Goal: Transaction & Acquisition: Purchase product/service

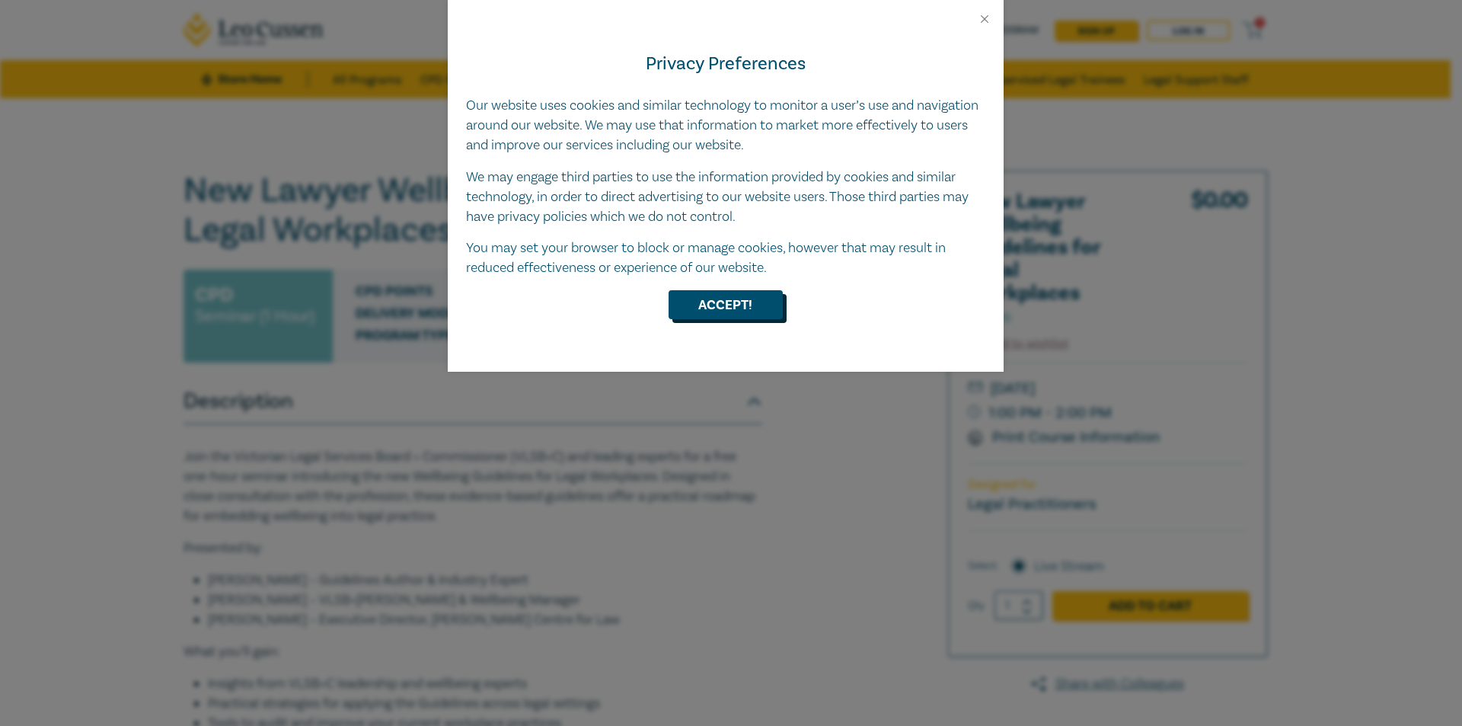
click at [747, 314] on button "Accept!" at bounding box center [725, 304] width 114 height 29
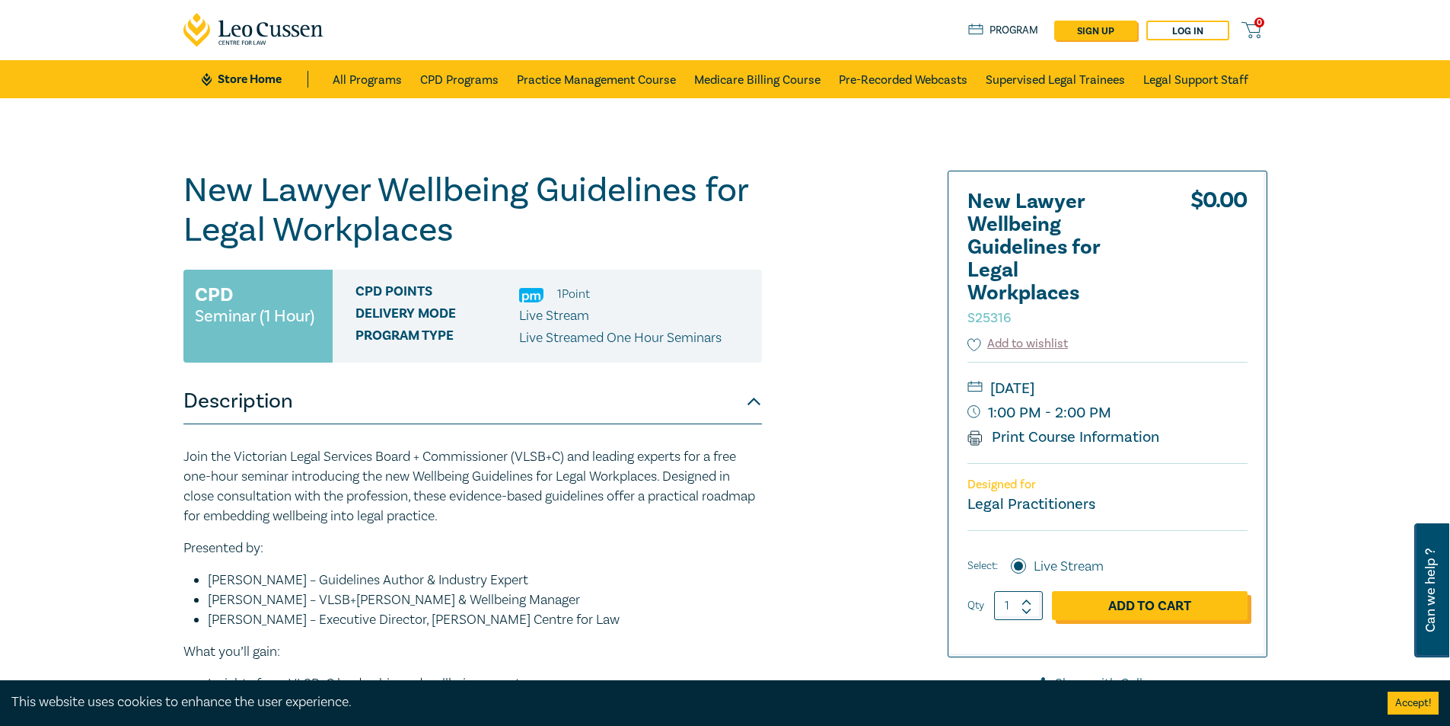
click at [1112, 605] on link "Add to Cart" at bounding box center [1150, 605] width 196 height 29
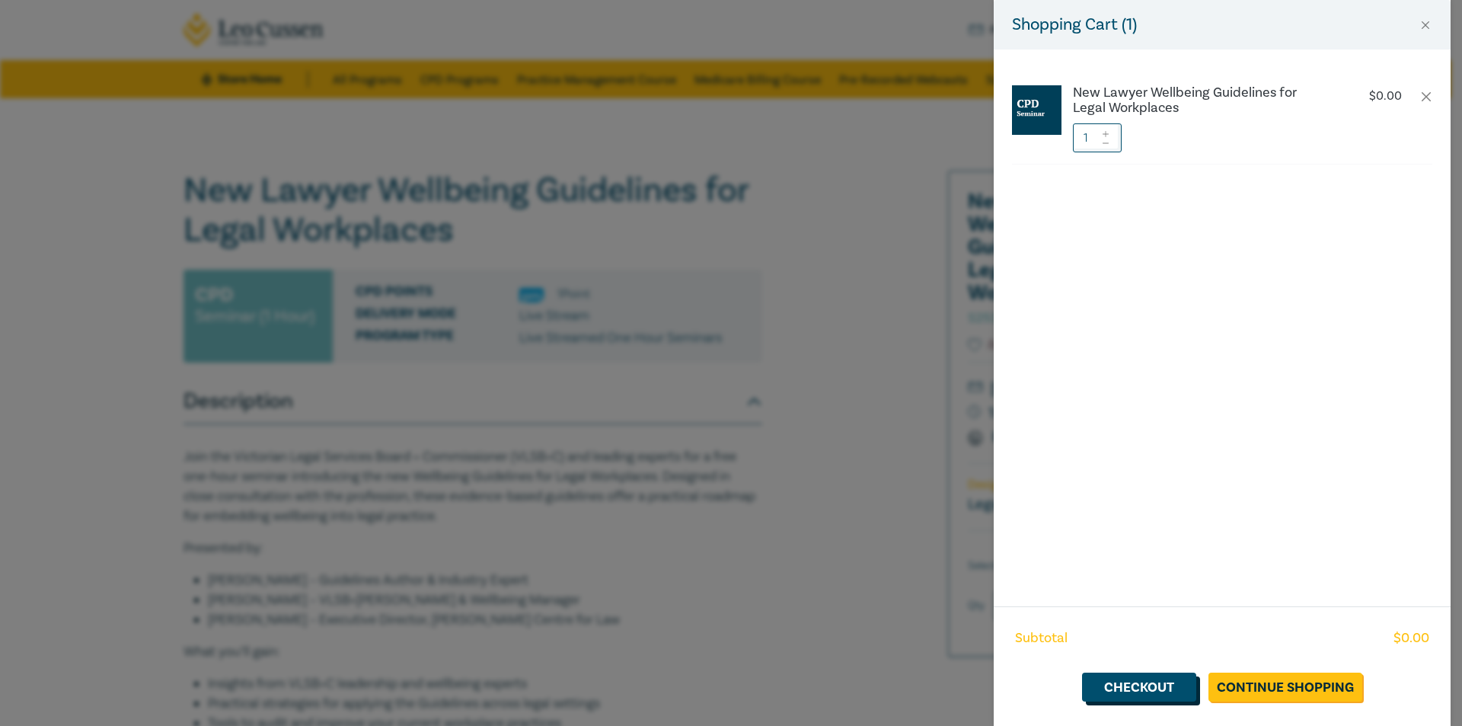
click at [1115, 688] on link "Checkout" at bounding box center [1139, 686] width 114 height 29
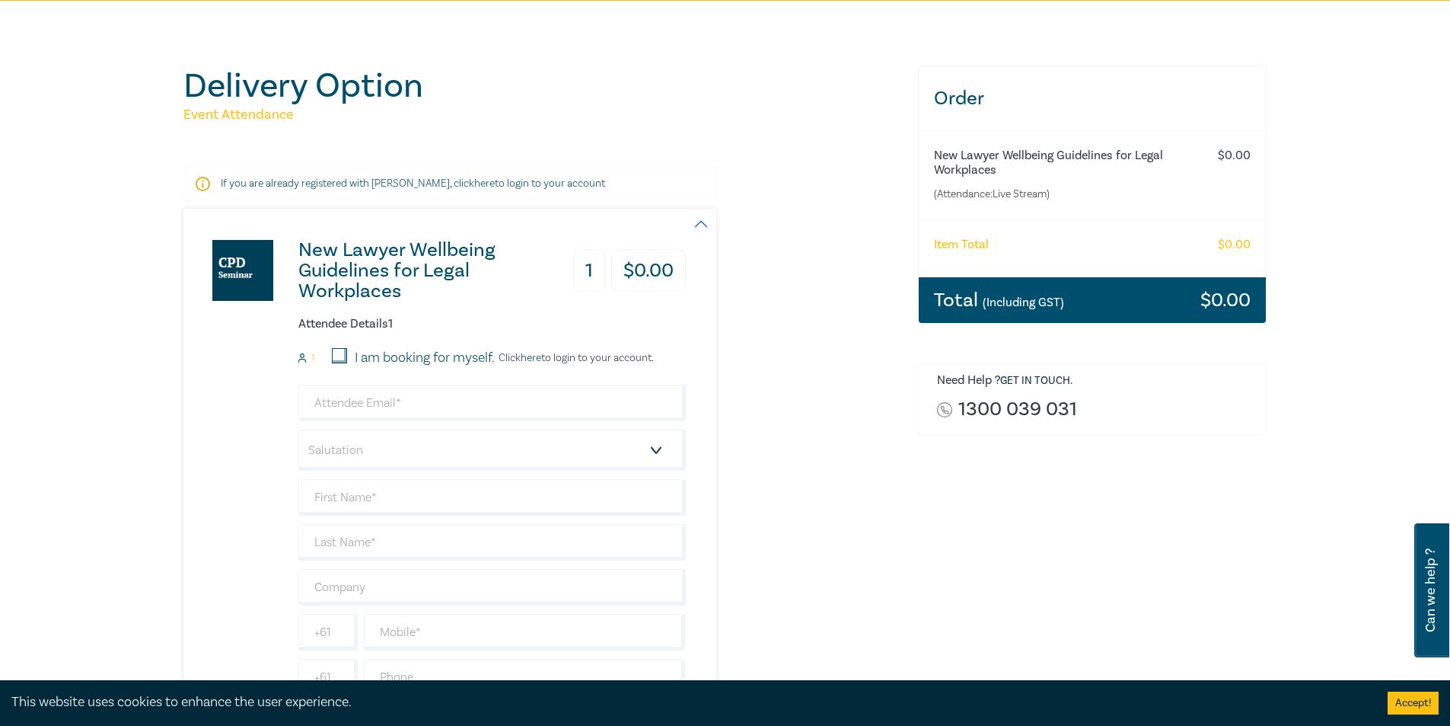
scroll to position [228, 0]
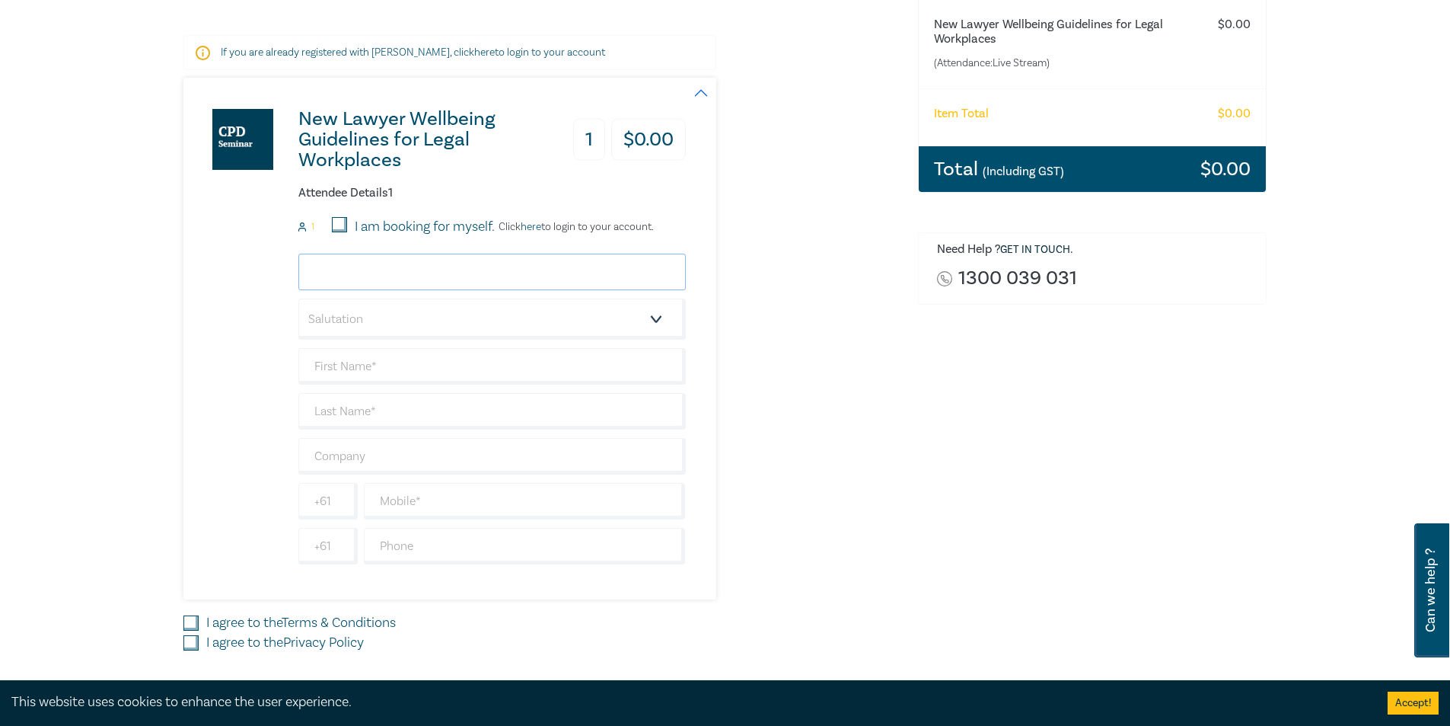
click at [341, 265] on input "email" at bounding box center [492, 272] width 388 height 37
type input "[PERSON_NAME][EMAIL_ADDRESS][DOMAIN_NAME]"
click at [374, 325] on select "Salutation Mr. Mrs. Ms. Miss Dr. Prof. Other" at bounding box center [492, 318] width 388 height 41
select select "Ms."
click at [298, 298] on select "Salutation Mr. Mrs. Ms. Miss Dr. Prof. Other" at bounding box center [492, 318] width 388 height 41
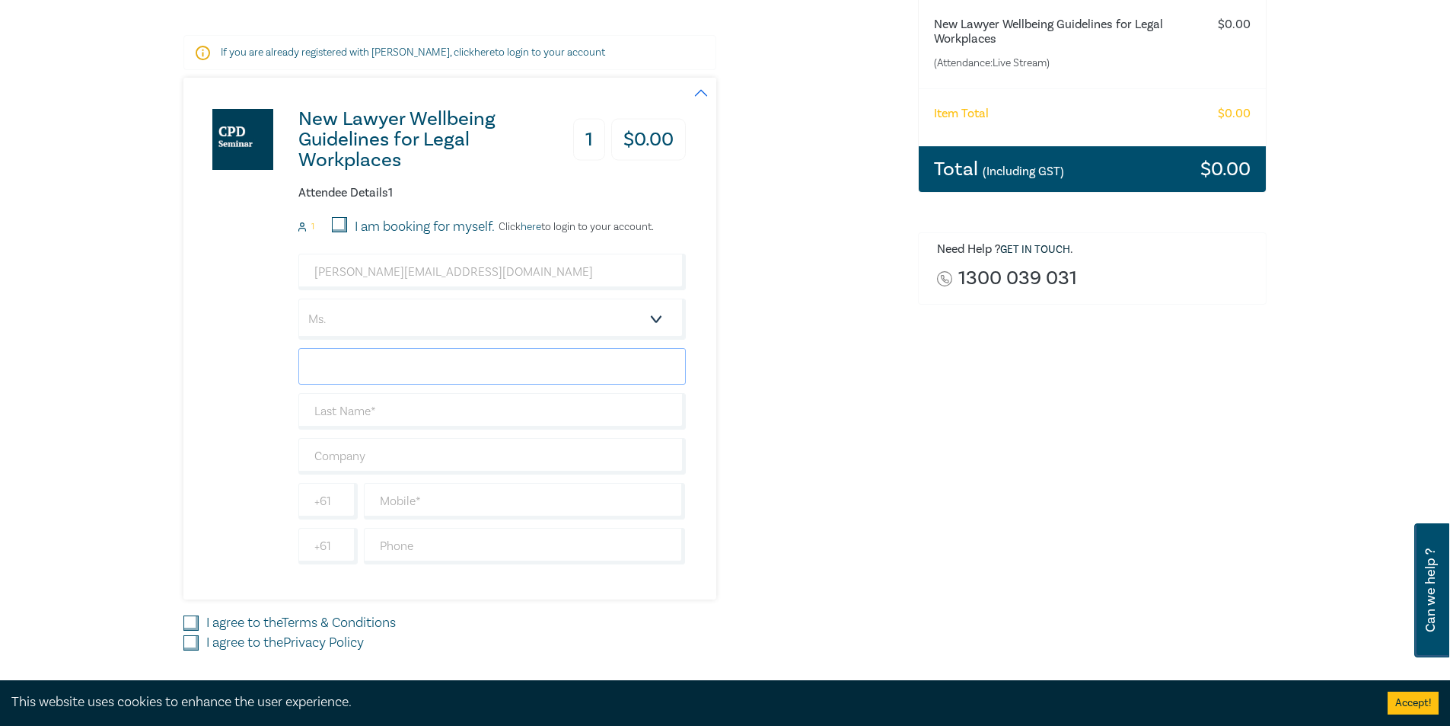
click at [355, 359] on input "text" at bounding box center [492, 366] width 388 height 37
type input "[PERSON_NAME]"
click at [349, 420] on input "text" at bounding box center [492, 411] width 388 height 37
type input "[PERSON_NAME]"
click at [341, 455] on input "text" at bounding box center [492, 456] width 388 height 37
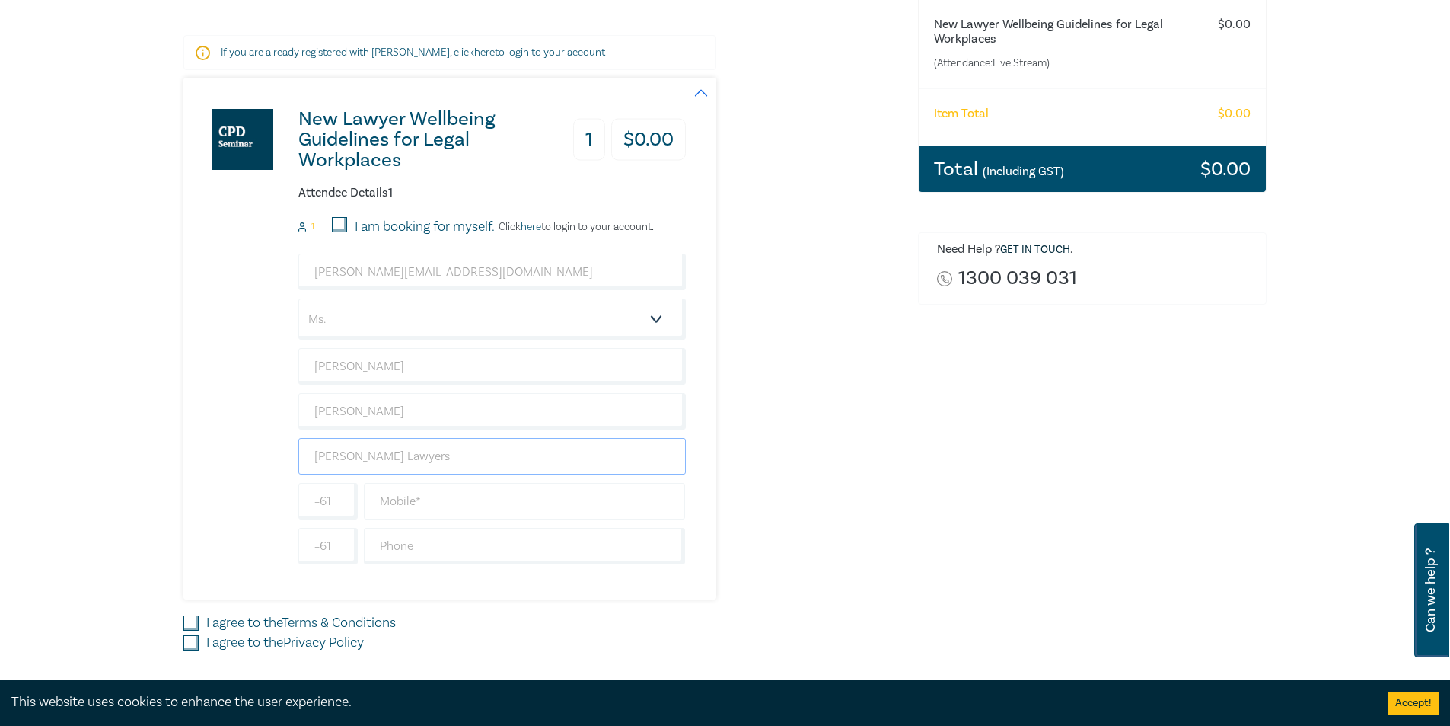
type input "[PERSON_NAME] Lawyers"
click at [407, 499] on input "text" at bounding box center [525, 501] width 322 height 37
type input "0413668145"
click at [188, 621] on input "I agree to the Terms & Conditions" at bounding box center [190, 622] width 15 height 15
checkbox input "true"
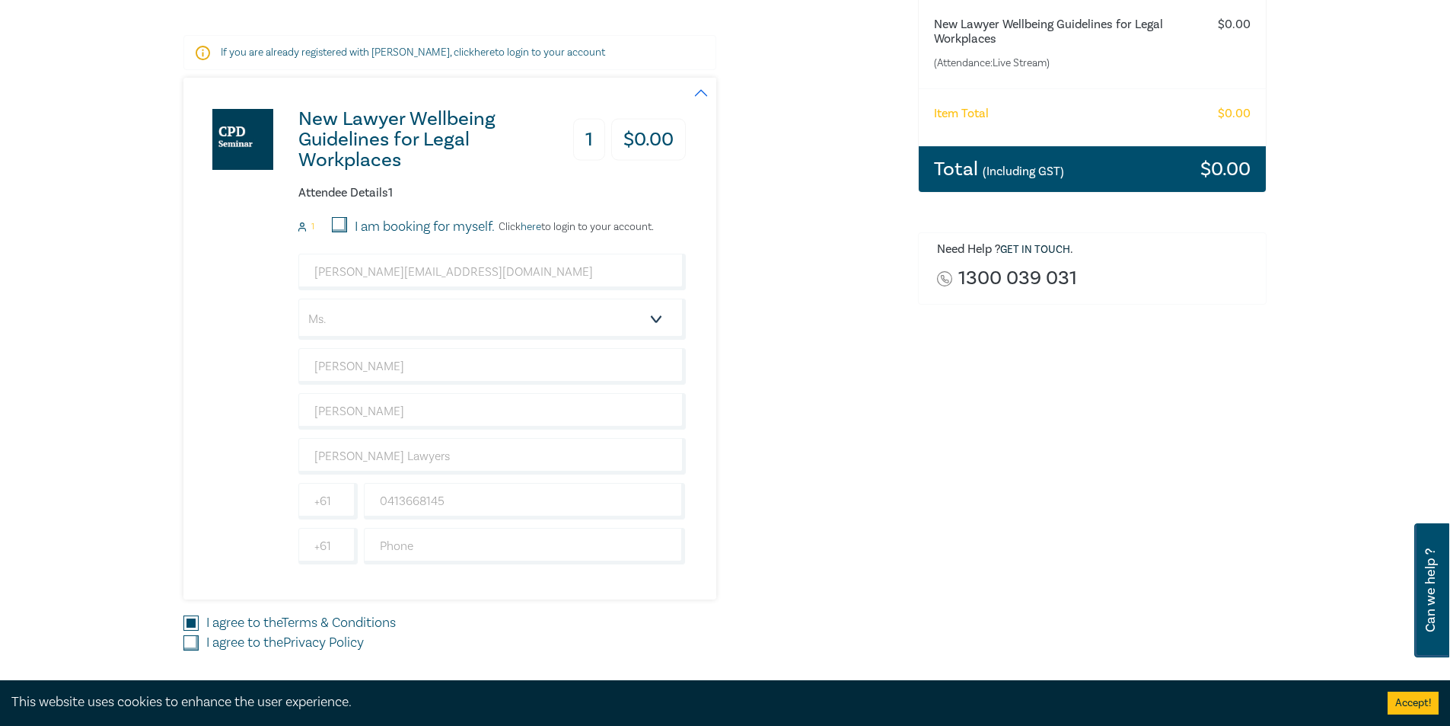
click at [189, 637] on input "I agree to the Privacy Policy" at bounding box center [190, 642] width 15 height 15
checkbox input "true"
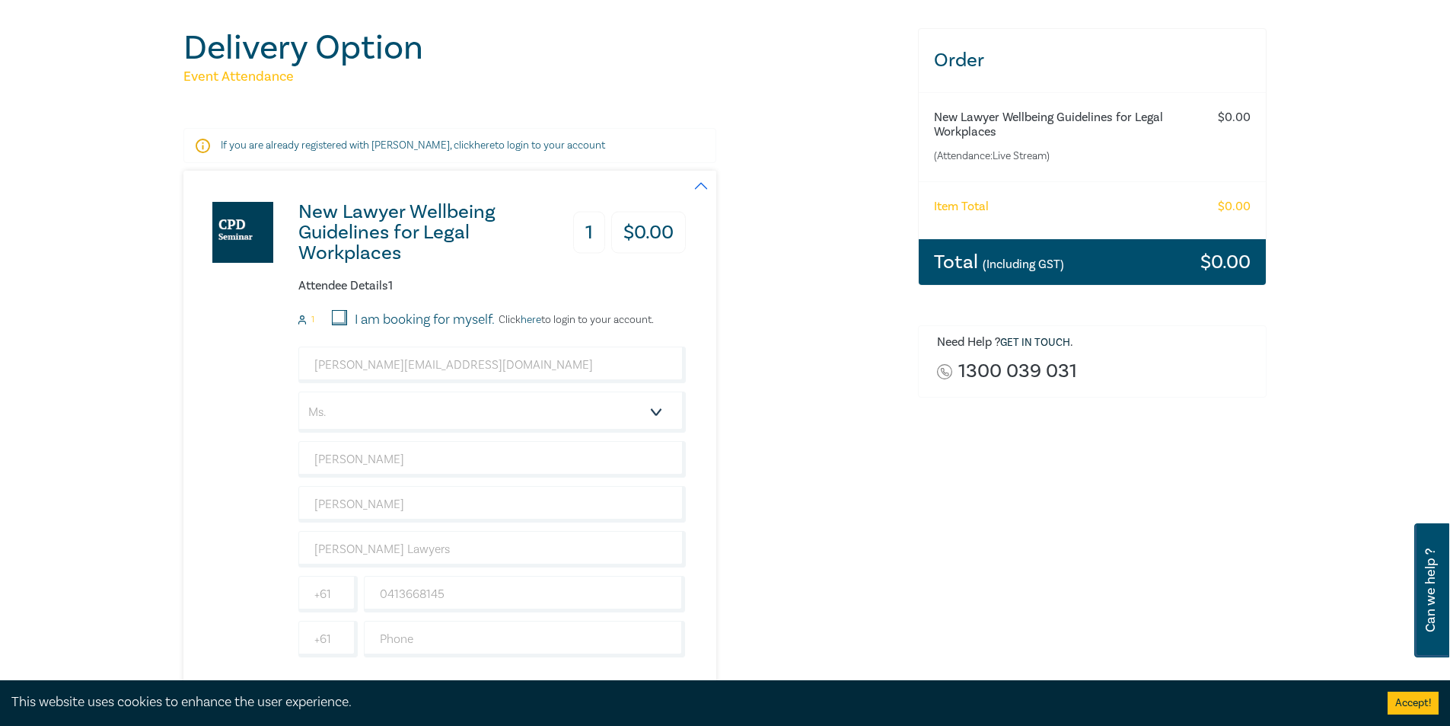
scroll to position [76, 0]
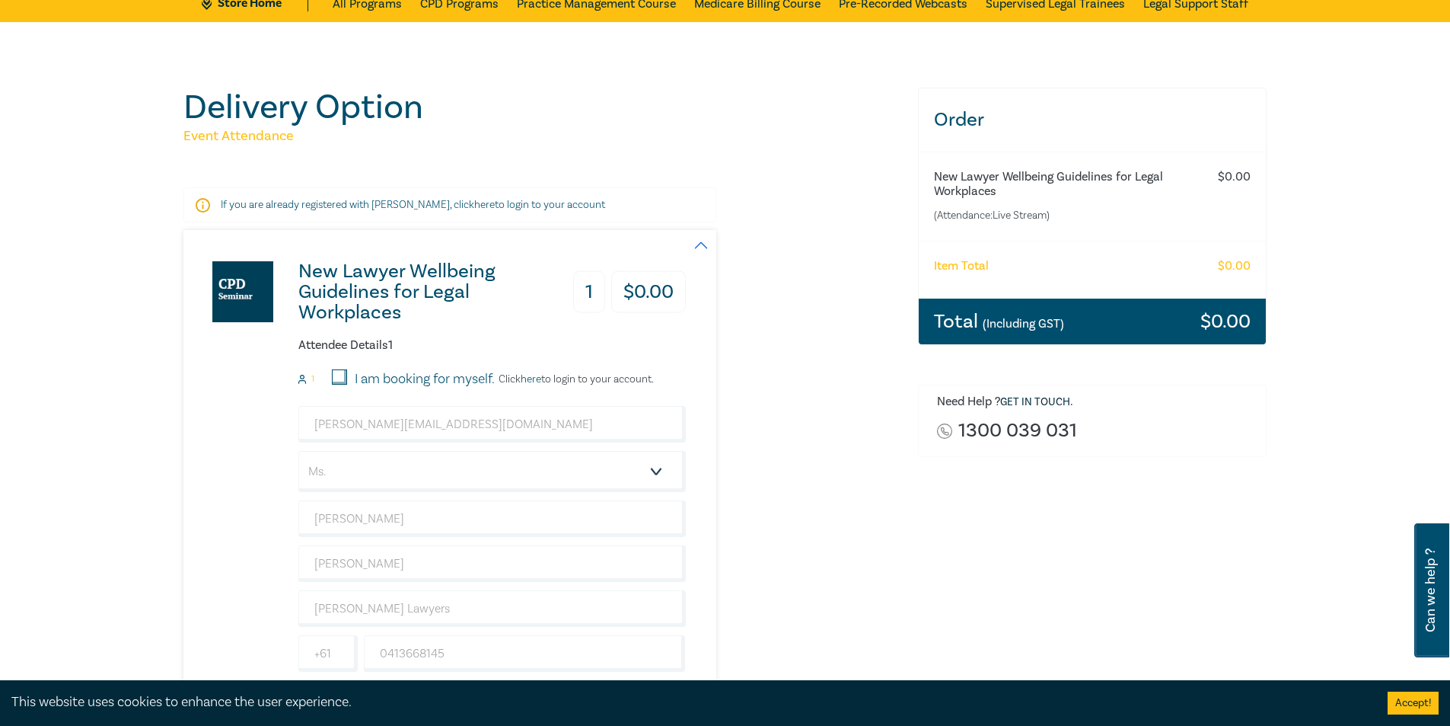
click at [1035, 325] on small "(Including GST)" at bounding box center [1023, 323] width 81 height 15
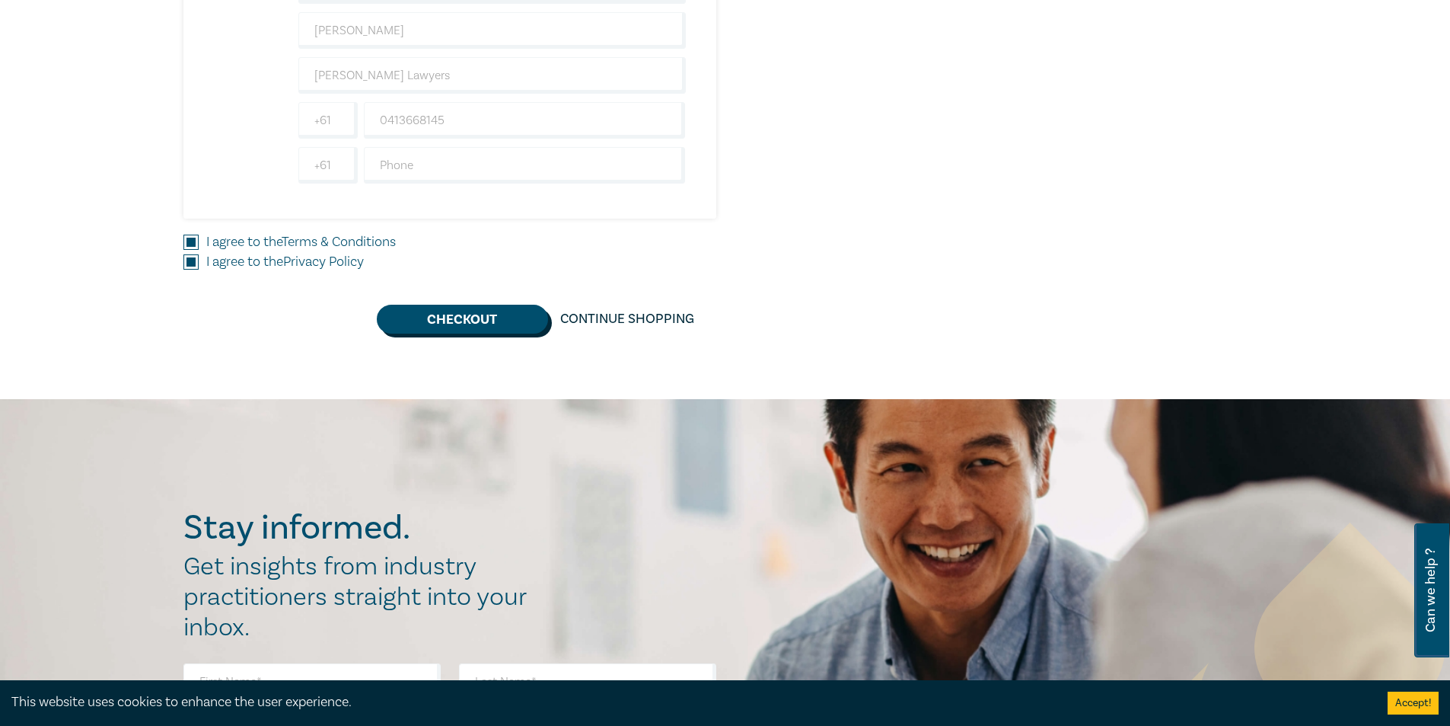
click at [432, 317] on button "Checkout" at bounding box center [462, 319] width 171 height 29
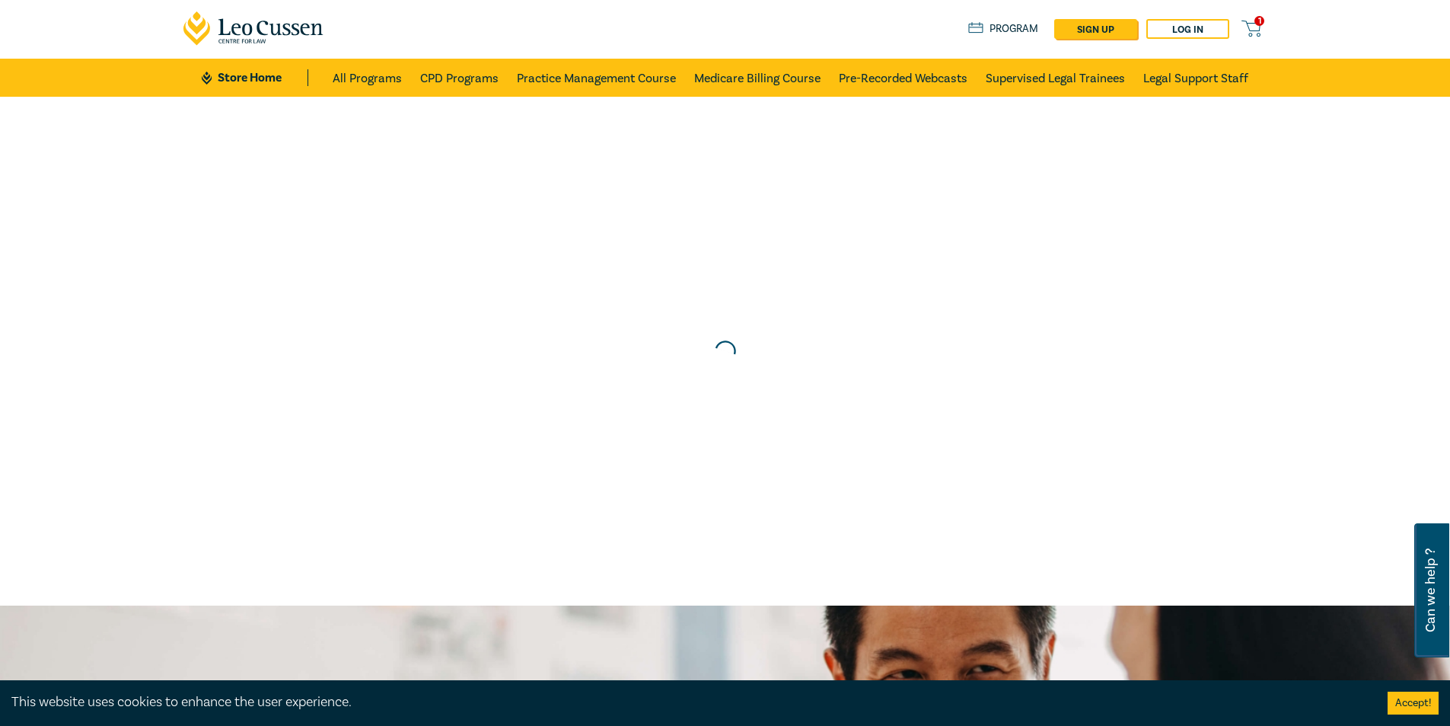
scroll to position [0, 0]
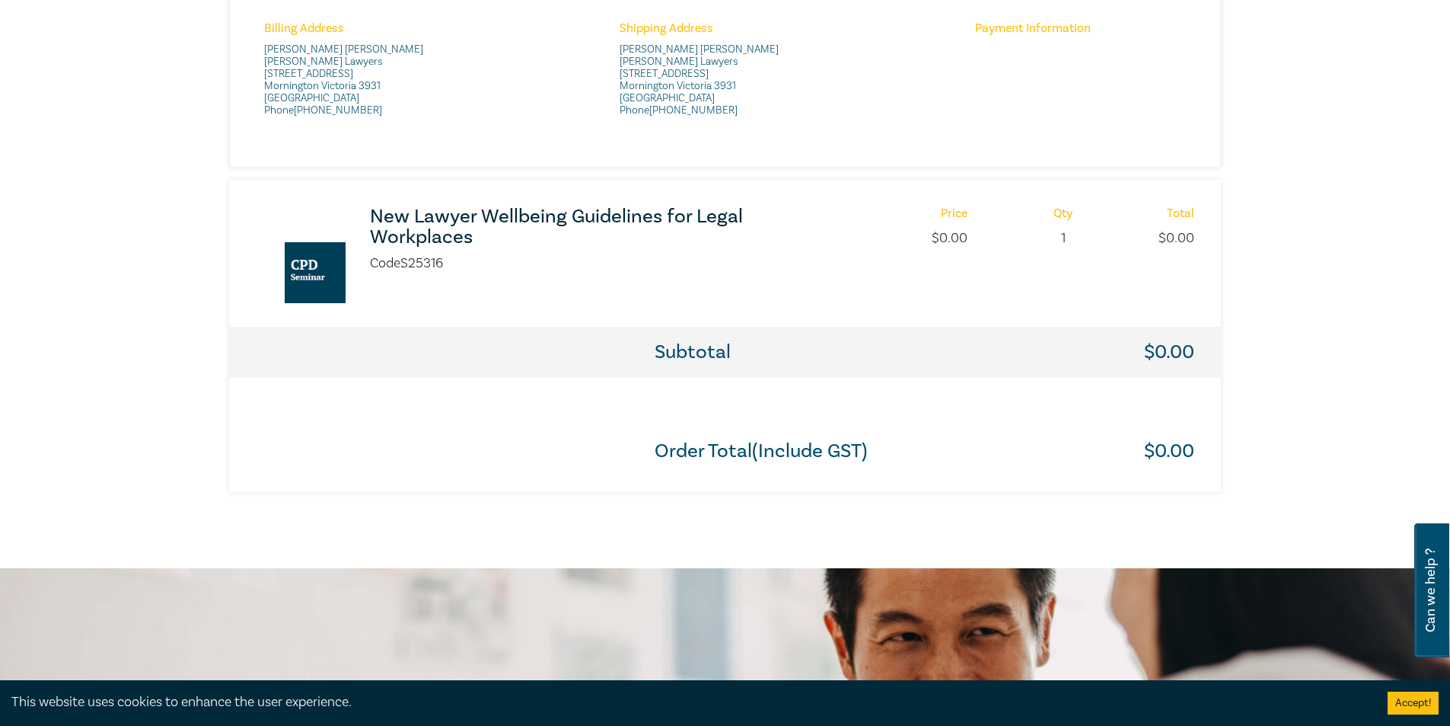
scroll to position [685, 0]
